Goal: Find specific page/section: Locate item on page

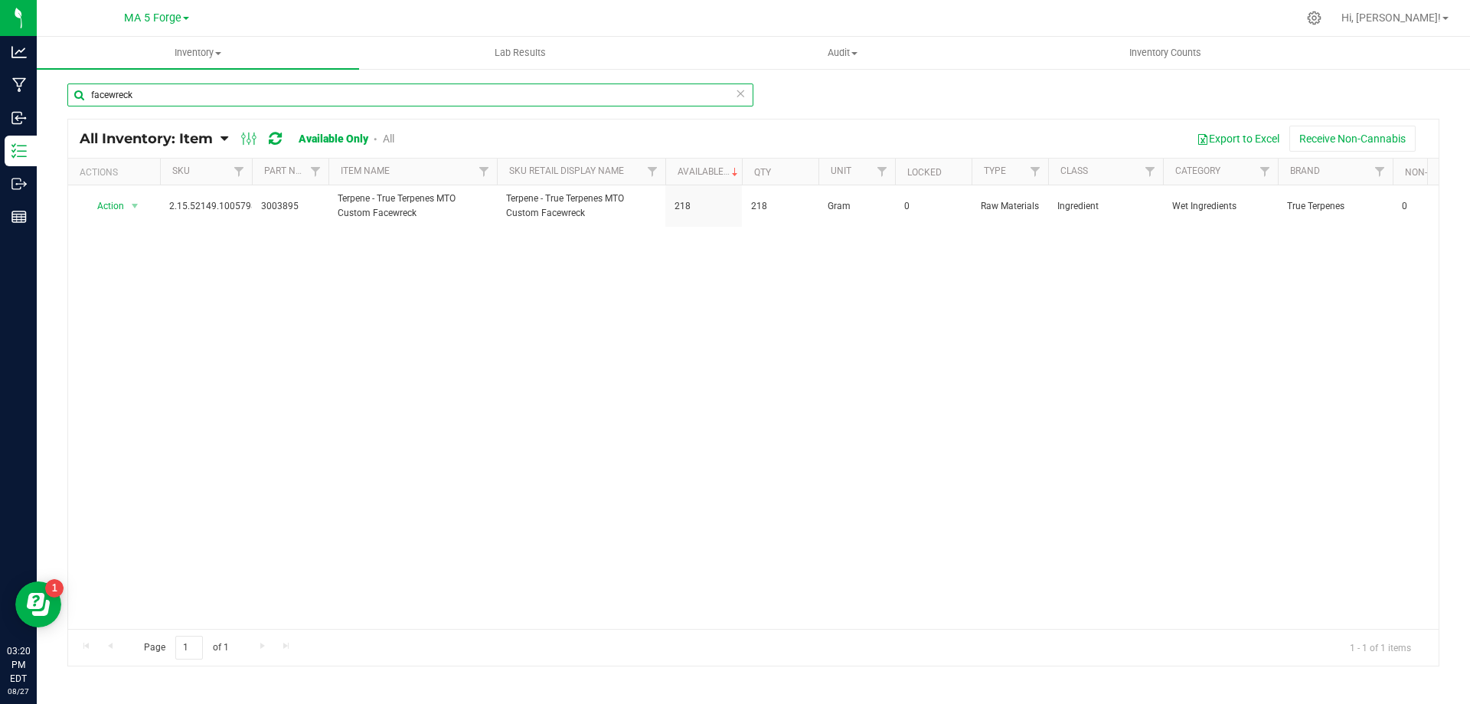
click at [522, 100] on input "facewreck" at bounding box center [410, 94] width 686 height 23
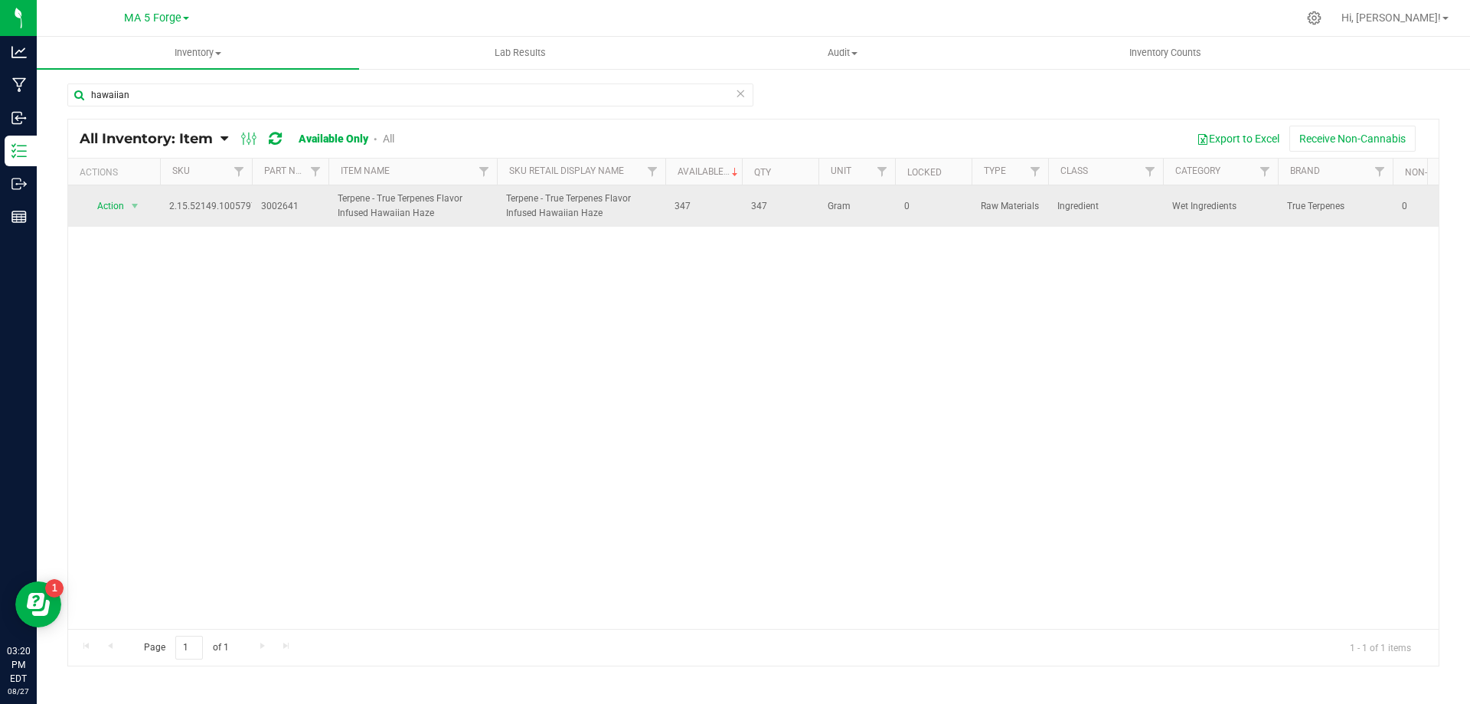
drag, startPoint x: 442, startPoint y: 214, endPoint x: 260, endPoint y: 198, distance: 182.1
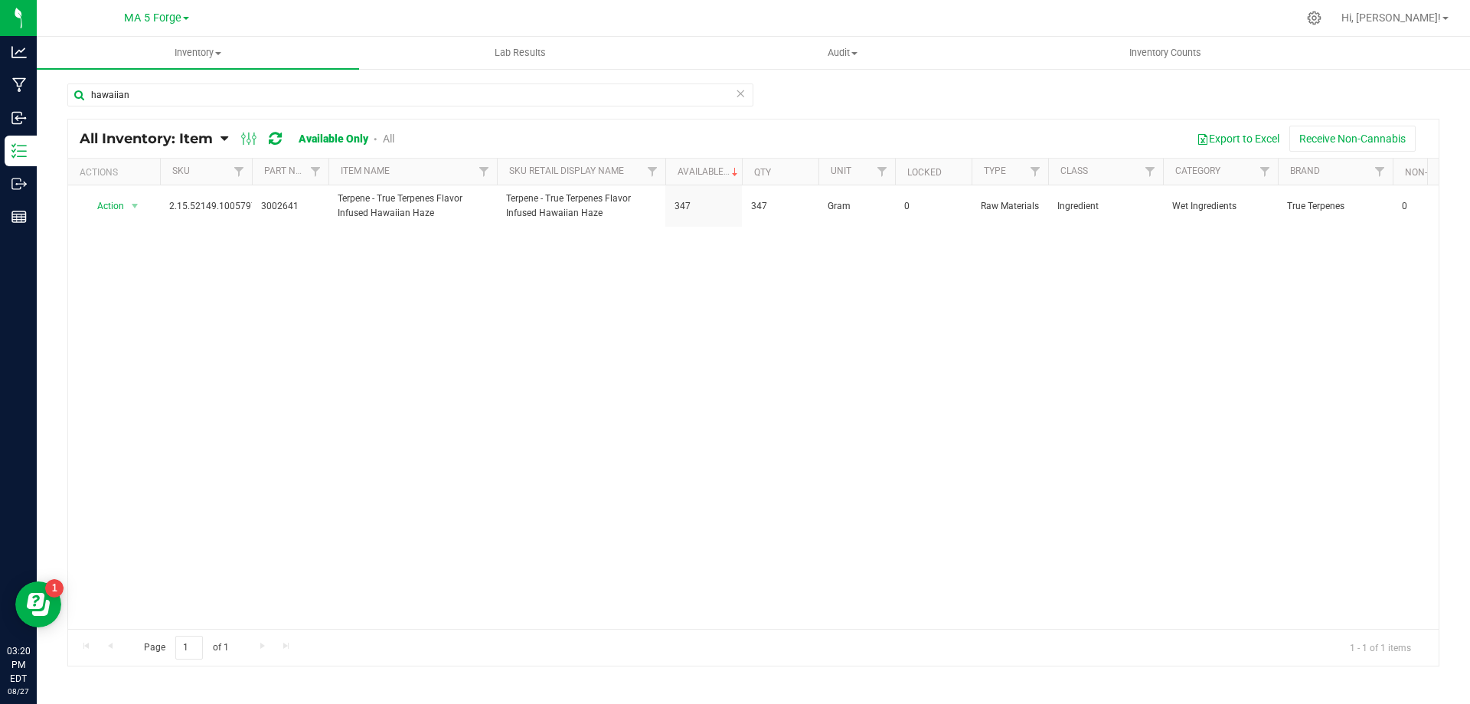
copy tr "3002641 Terpene - True Terpenes Flavor Infused Hawaiian Haze"
click at [478, 102] on input "hawaiian" at bounding box center [410, 94] width 686 height 23
type input "gruntz"
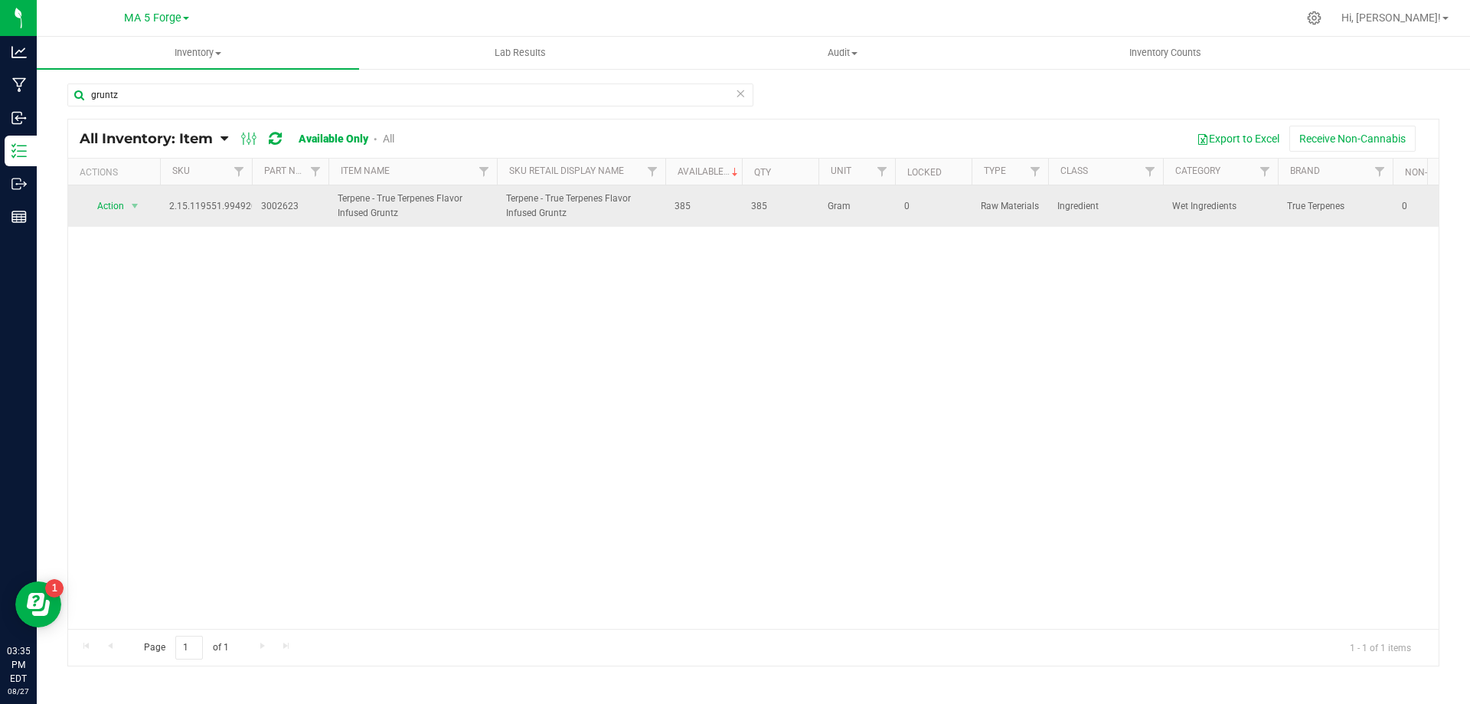
drag, startPoint x: 339, startPoint y: 215, endPoint x: 262, endPoint y: 207, distance: 77.8
copy tr "3002623 Terpene - True Terpenes Flavor Infused Gruntz"
